Goal: Task Accomplishment & Management: Manage account settings

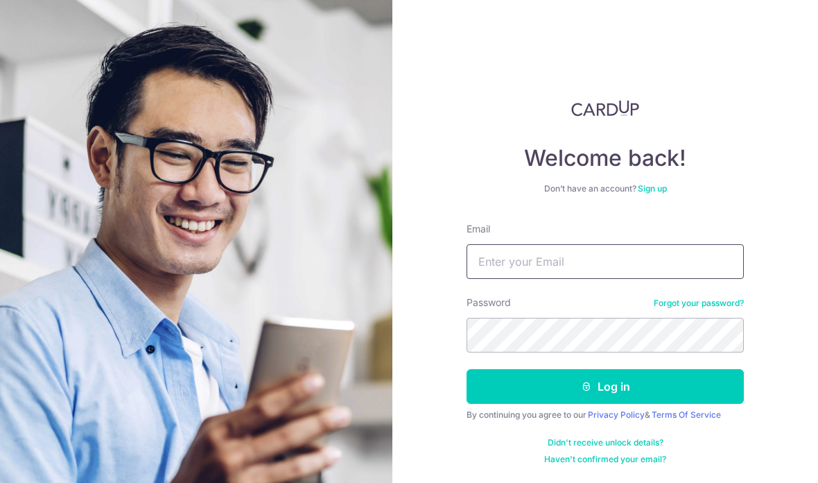
click at [512, 272] on input "Email" at bounding box center [605, 261] width 277 height 35
type input "[EMAIL_ADDRESS][DOMAIN_NAME]"
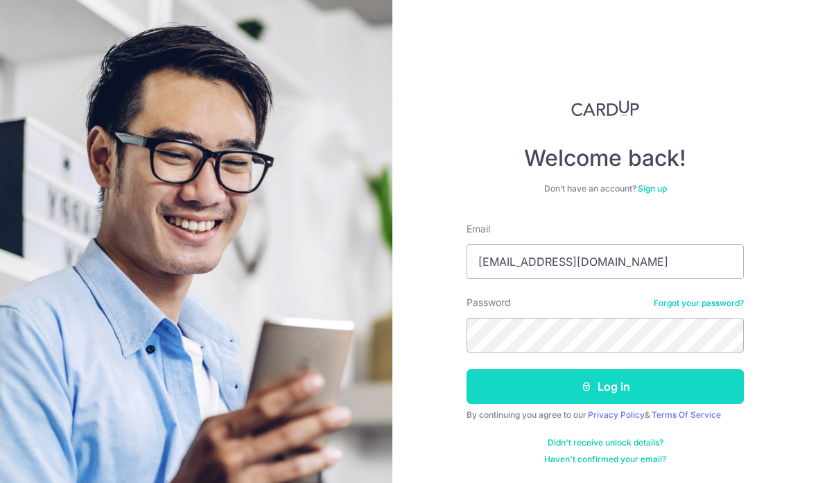
click at [634, 386] on button "Log in" at bounding box center [605, 386] width 277 height 35
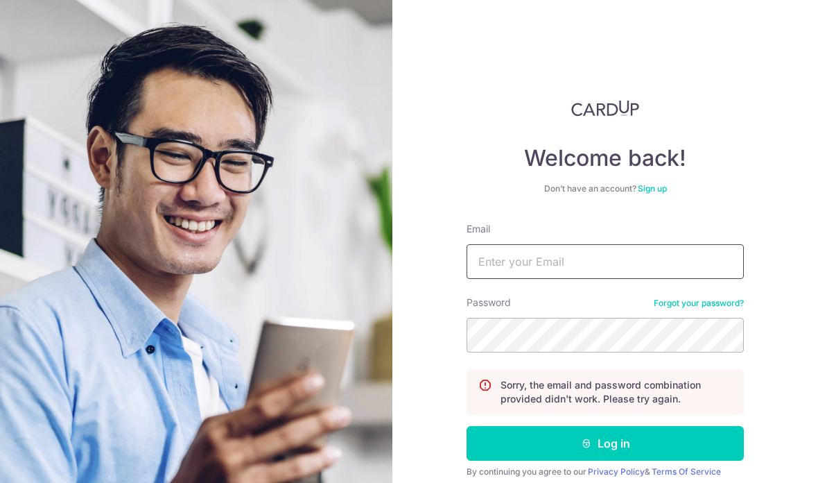
click at [613, 278] on input "Email" at bounding box center [605, 261] width 277 height 35
type input "[EMAIL_ADDRESS][DOMAIN_NAME]"
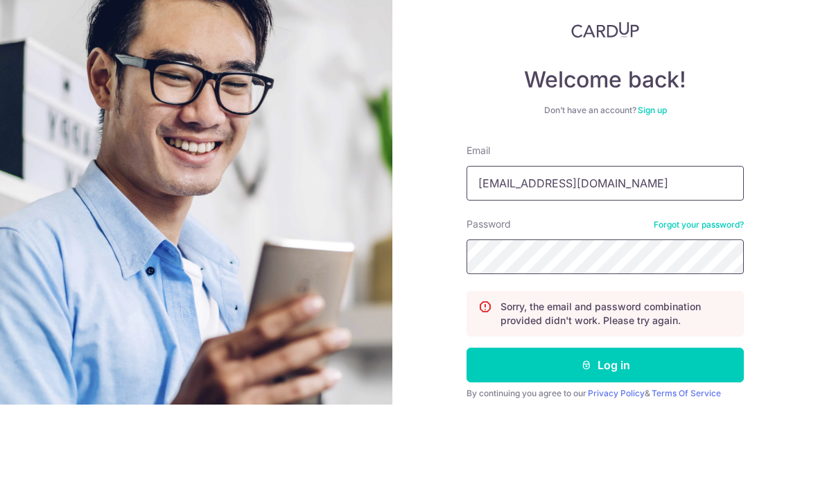
scroll to position [32, 0]
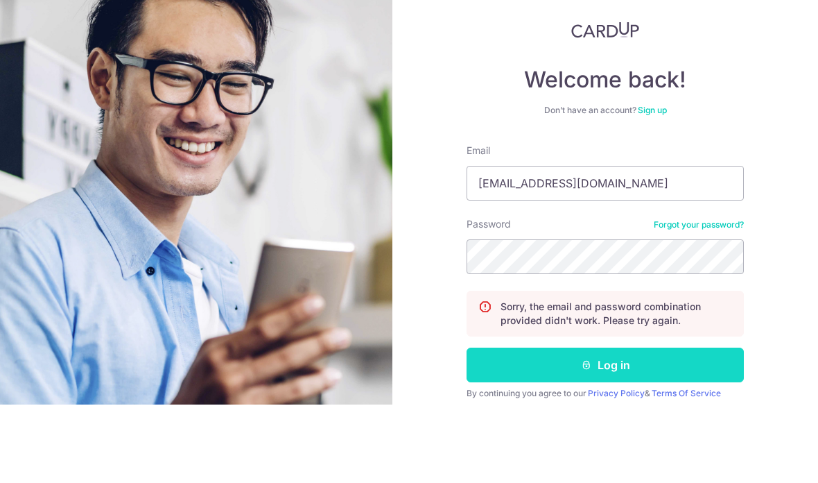
click at [678, 426] on button "Log in" at bounding box center [605, 443] width 277 height 35
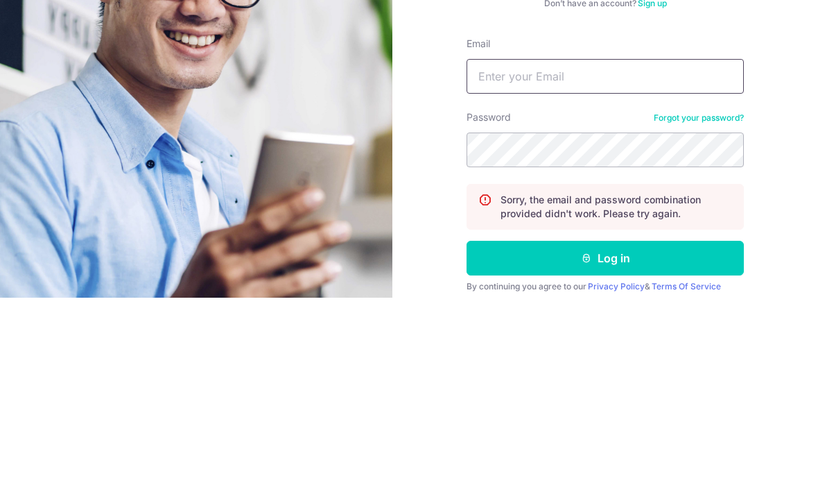
click at [621, 244] on input "Email" at bounding box center [605, 261] width 277 height 35
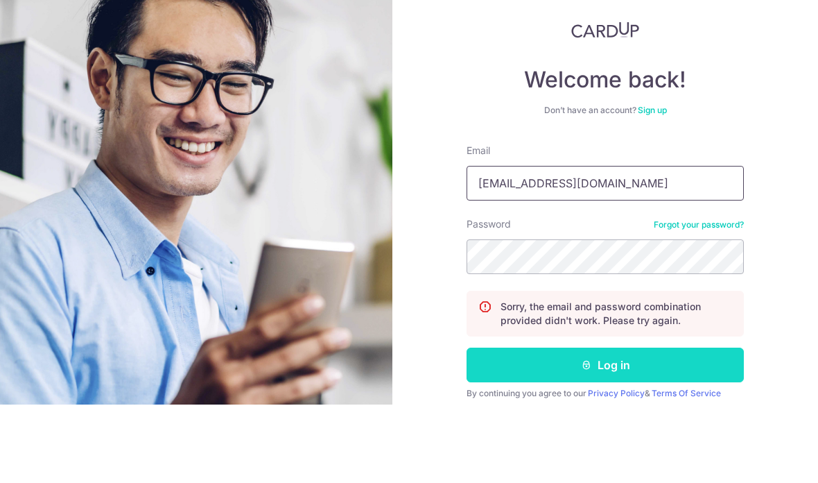
type input "[EMAIL_ADDRESS][DOMAIN_NAME]"
click at [665, 426] on button "Log in" at bounding box center [605, 443] width 277 height 35
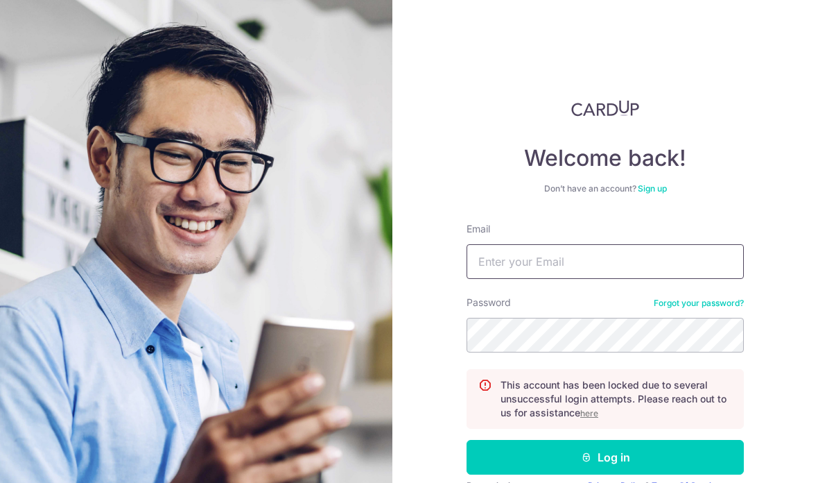
click at [667, 248] on input "Email" at bounding box center [605, 261] width 277 height 35
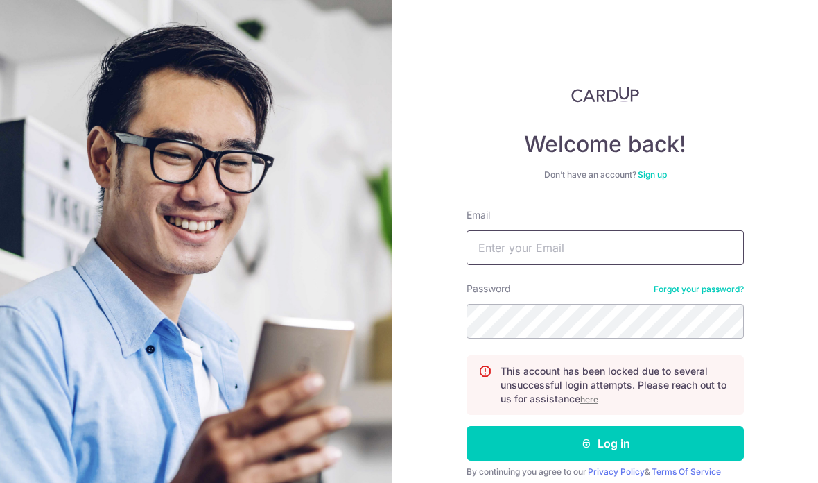
scroll to position [14, 0]
click at [598, 391] on p "This account has been locked due to several unsuccessful login attempts. Please…" at bounding box center [617, 385] width 232 height 42
click at [597, 398] on u "here" at bounding box center [589, 399] width 18 height 10
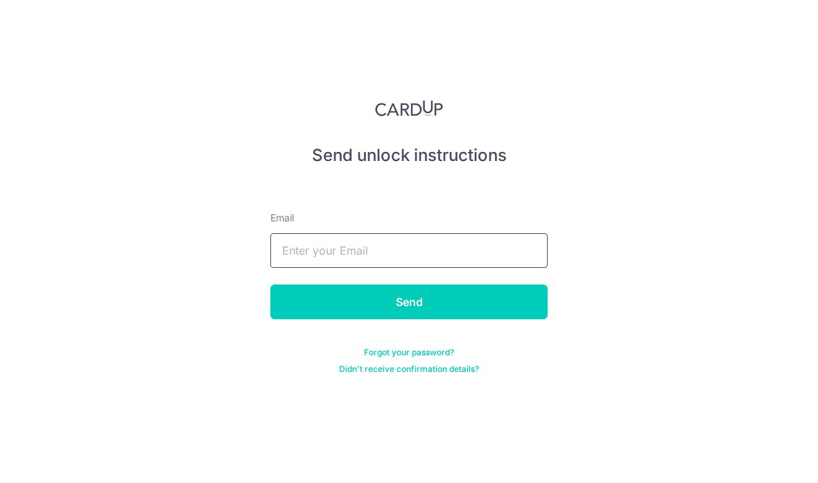
click at [454, 249] on input "text" at bounding box center [408, 250] width 277 height 35
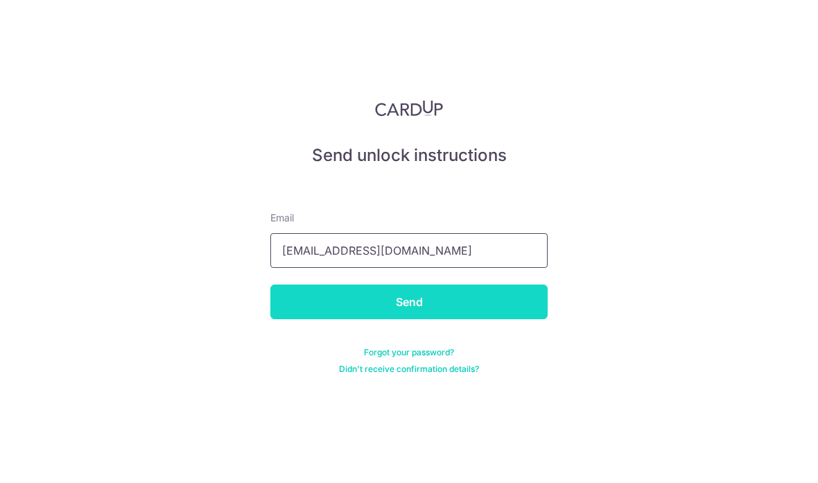
type input "[EMAIL_ADDRESS][DOMAIN_NAME]"
click at [469, 308] on input "Send" at bounding box center [408, 301] width 277 height 35
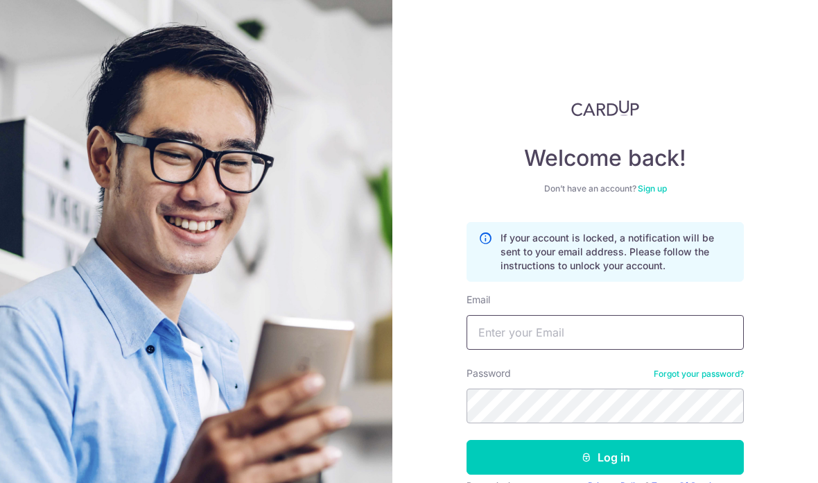
click at [715, 338] on input "Email" at bounding box center [605, 332] width 277 height 35
type input "W"
